Goal: Information Seeking & Learning: Learn about a topic

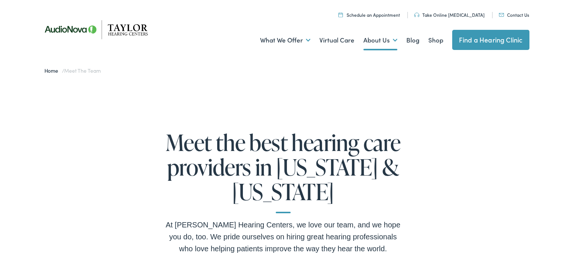
click at [452, 13] on link "Take Online [MEDICAL_DATA]" at bounding box center [449, 15] width 71 height 6
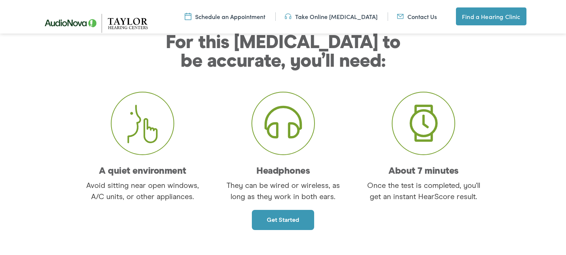
scroll to position [64, 0]
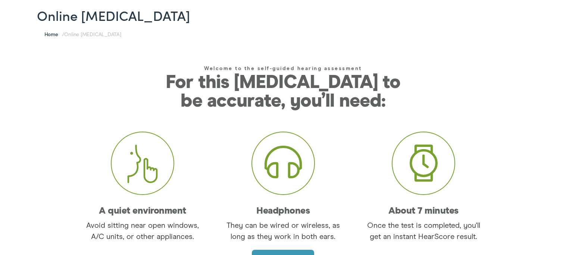
click at [47, 34] on link "Home" at bounding box center [53, 33] width 18 height 7
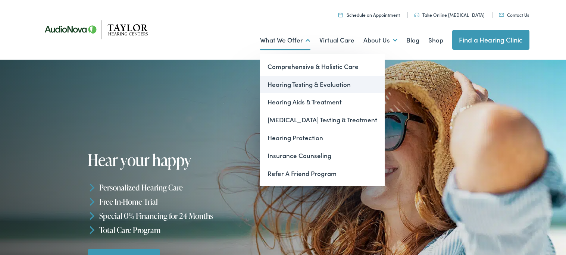
click at [299, 87] on link "Hearing Testing & Evaluation" at bounding box center [322, 85] width 125 height 18
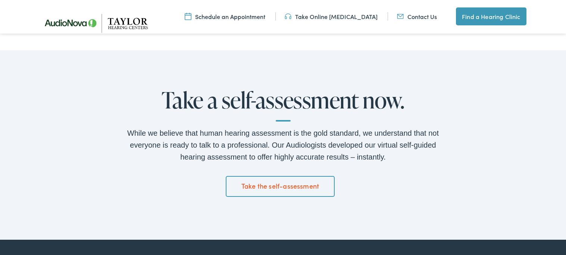
scroll to position [1181, 0]
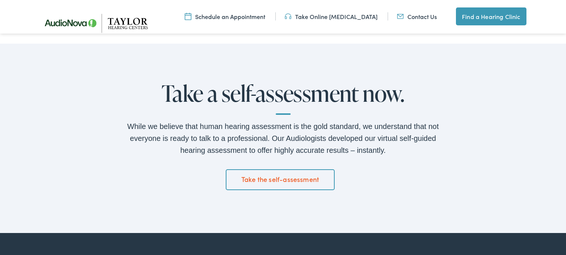
click at [283, 176] on link "Take the self-assessment" at bounding box center [280, 179] width 109 height 21
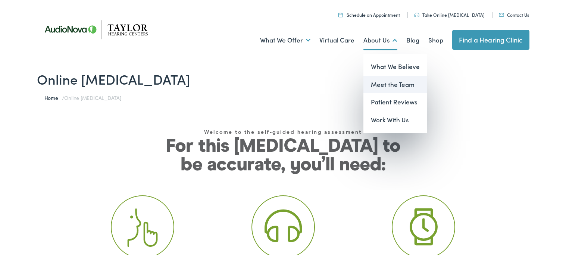
click at [380, 85] on link "Meet the Team" at bounding box center [396, 85] width 64 height 18
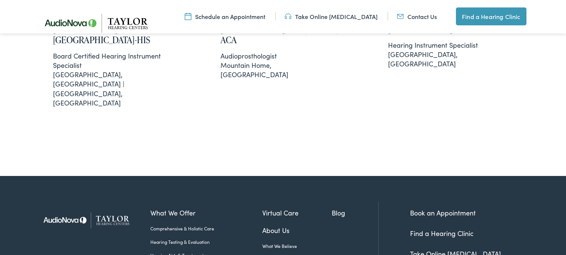
scroll to position [1538, 0]
